Goal: Task Accomplishment & Management: Manage account settings

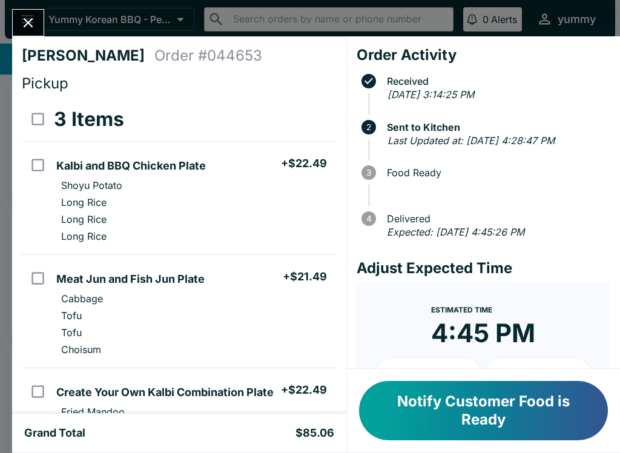
click at [482, 398] on button "Notify Customer Food is Ready" at bounding box center [483, 410] width 249 height 59
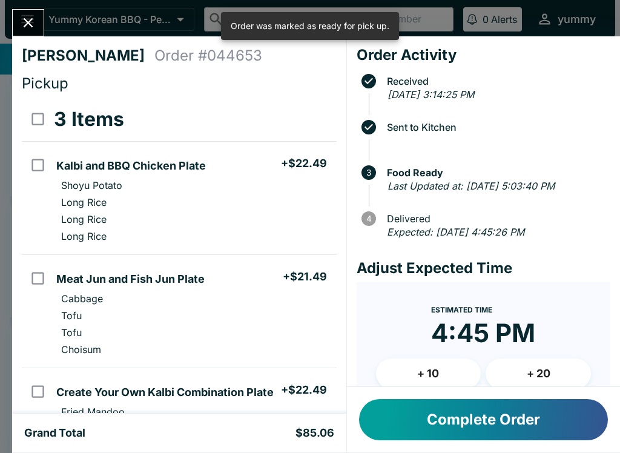
click at [500, 423] on button "Complete Order" at bounding box center [483, 419] width 249 height 41
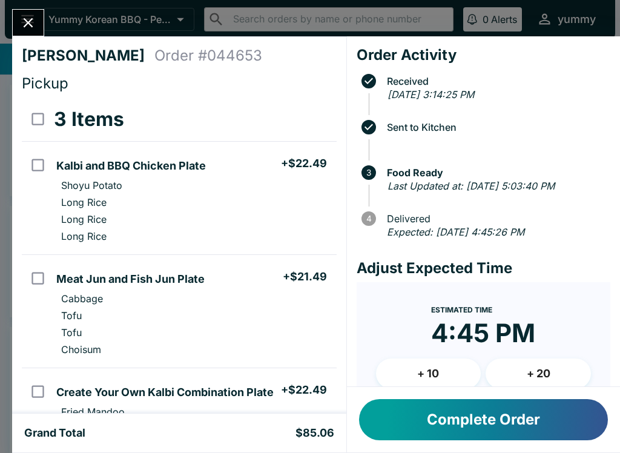
click at [486, 411] on button "Complete Order" at bounding box center [483, 419] width 249 height 41
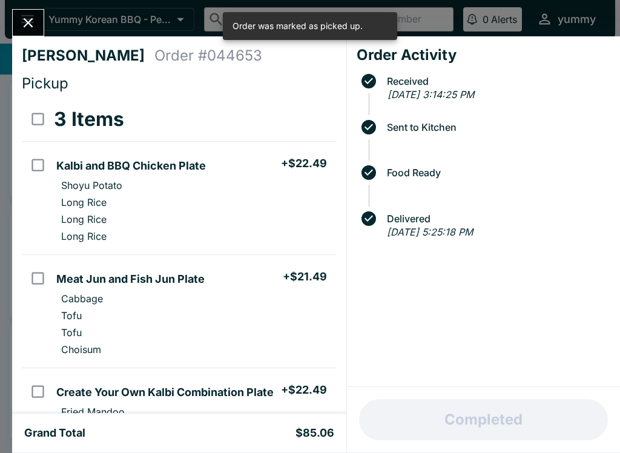
click at [16, 19] on button "Close" at bounding box center [28, 23] width 31 height 26
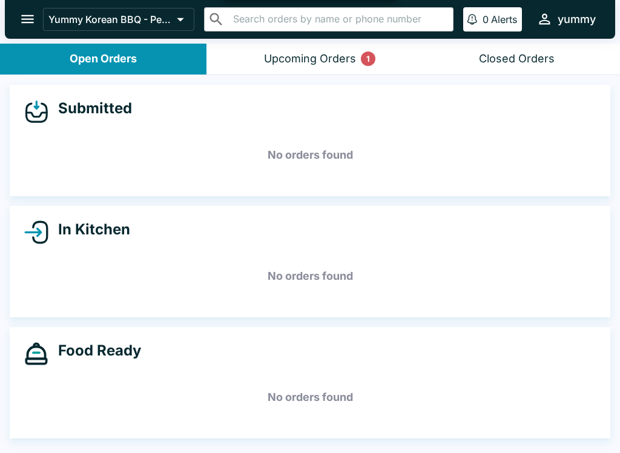
click at [348, 57] on div "Upcoming Orders 1" at bounding box center [310, 59] width 92 height 14
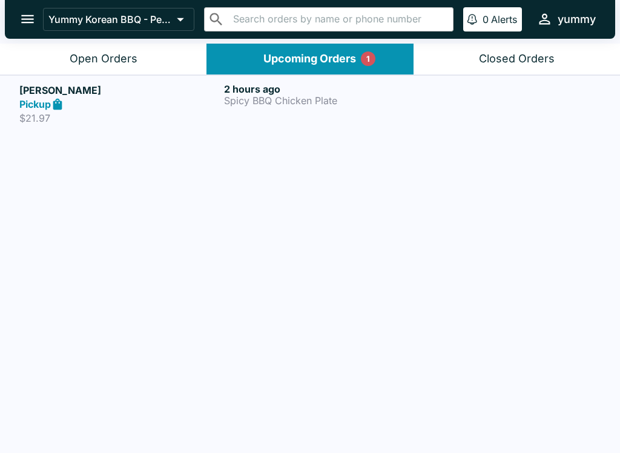
click at [32, 101] on strong "Pickup" at bounding box center [34, 104] width 31 height 12
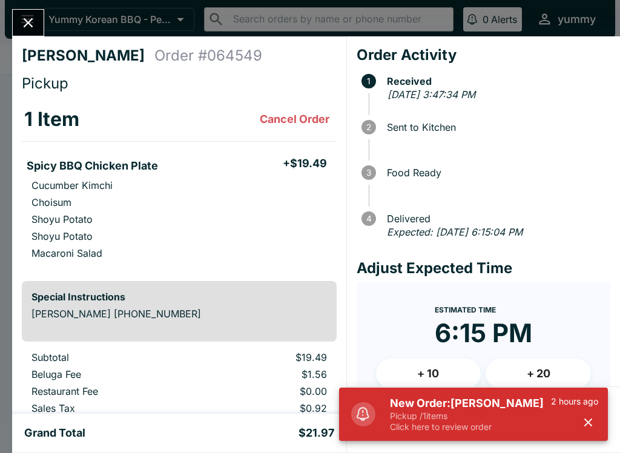
click at [486, 409] on h5 "New Order: [PERSON_NAME]" at bounding box center [470, 403] width 161 height 15
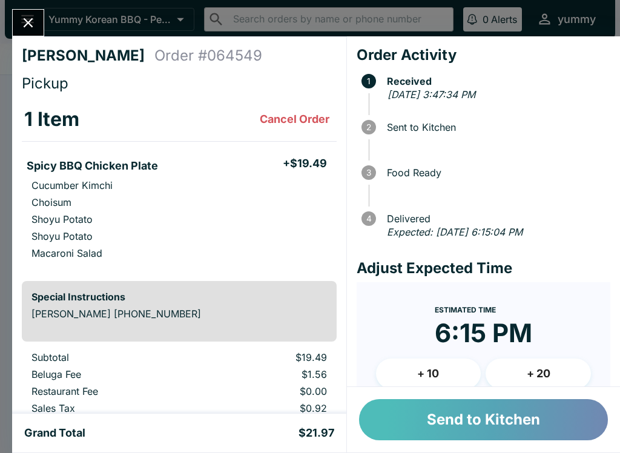
click at [507, 405] on button "Send to Kitchen" at bounding box center [483, 419] width 249 height 41
